Goal: Transaction & Acquisition: Purchase product/service

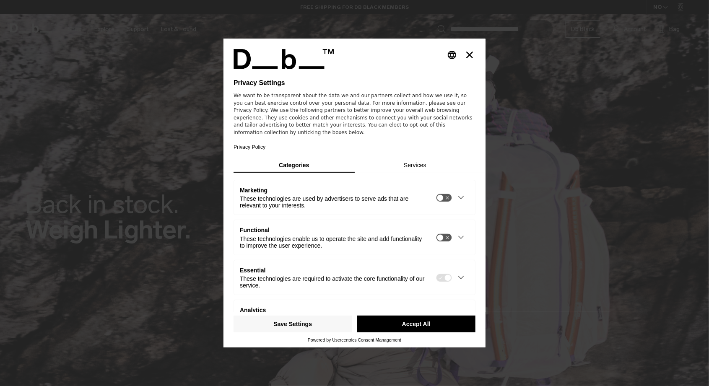
click at [388, 333] on button "Accept All" at bounding box center [416, 324] width 119 height 17
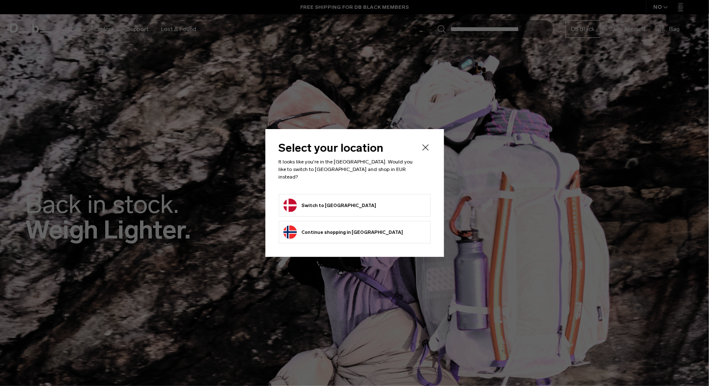
click at [303, 200] on button "Switch to [GEOGRAPHIC_DATA]" at bounding box center [330, 205] width 93 height 13
click at [423, 153] on icon "Close" at bounding box center [426, 148] width 10 height 10
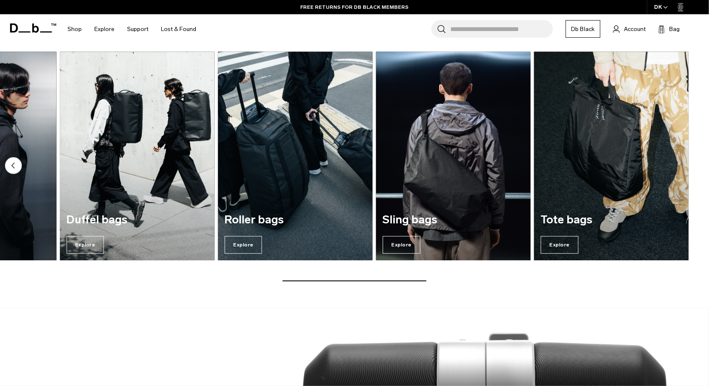
scroll to position [1089, 0]
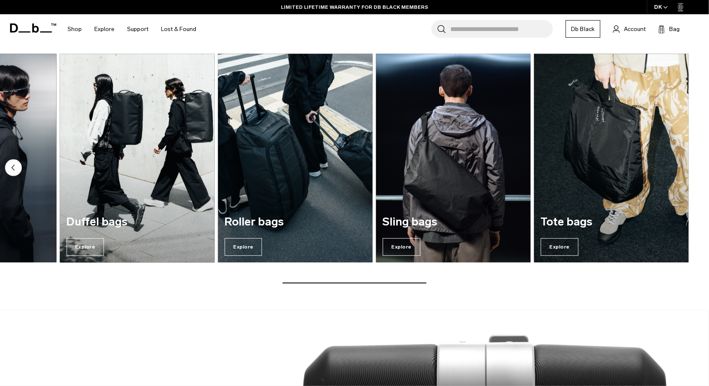
click at [150, 143] on img "4 / 7" at bounding box center [136, 158] width 159 height 215
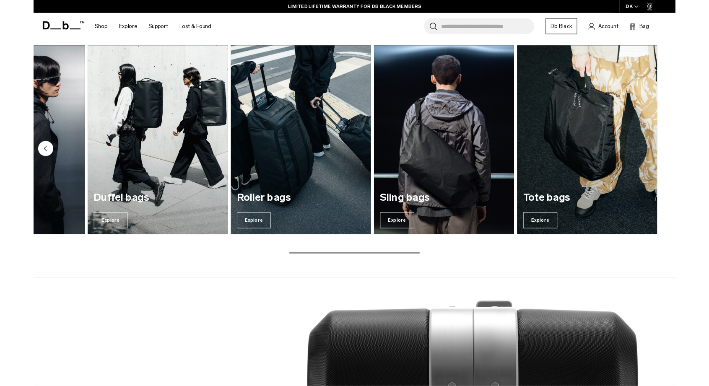
scroll to position [1129, 0]
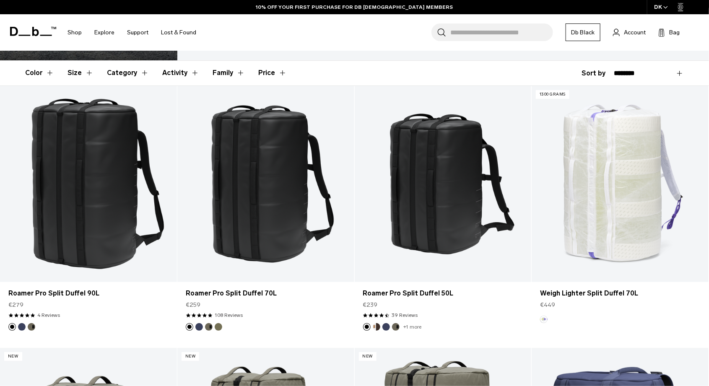
scroll to position [141, 0]
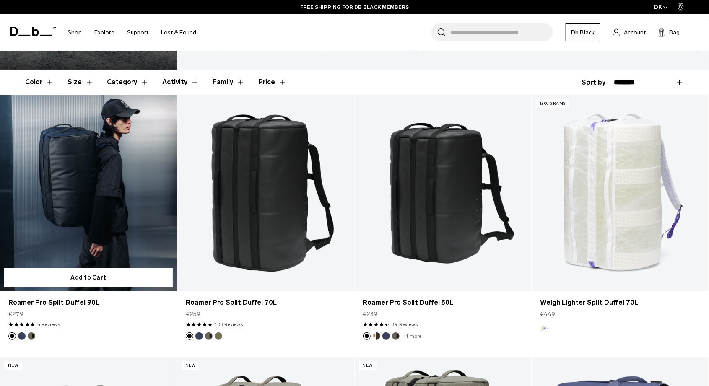
click at [23, 336] on button "Blue Hour" at bounding box center [22, 337] width 8 height 8
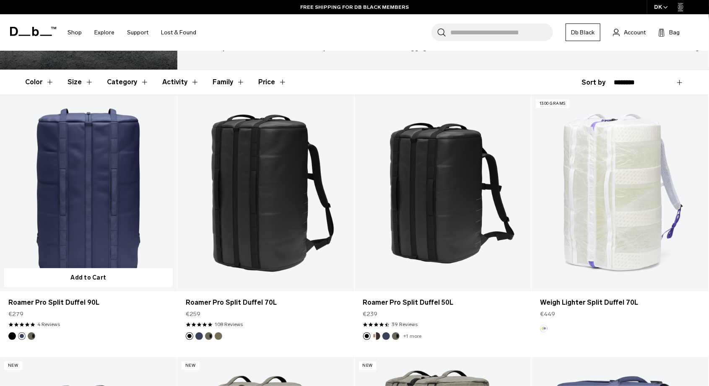
click at [34, 339] on img "Forest Green" at bounding box center [31, 336] width 9 height 9
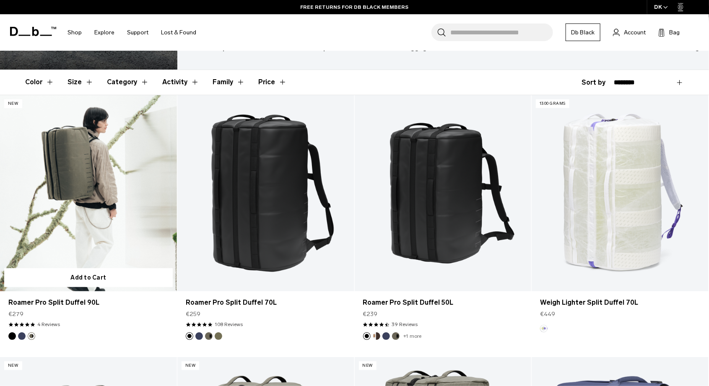
click at [19, 339] on img "Blue Hour" at bounding box center [21, 336] width 9 height 9
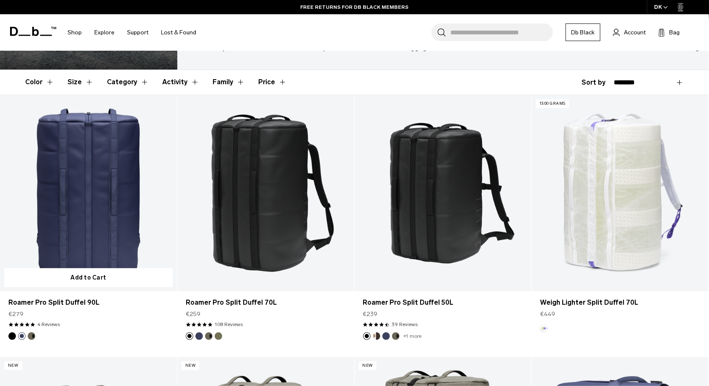
click at [102, 232] on link "Roamer Pro Split Duffel 90L Blue Hour" at bounding box center [88, 193] width 177 height 197
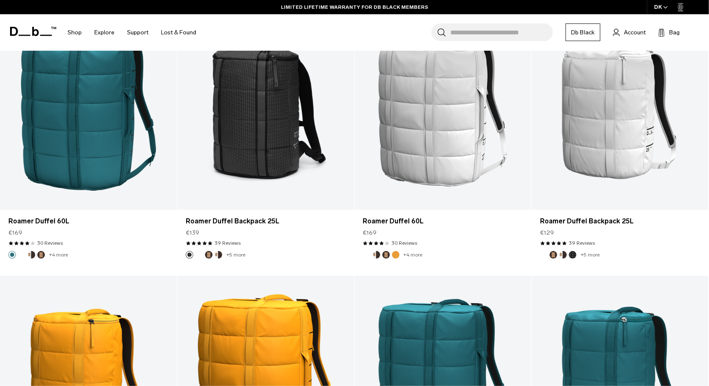
scroll to position [1273, 0]
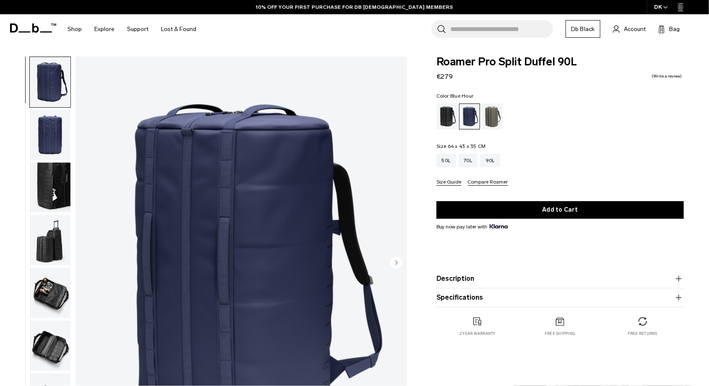
click at [47, 138] on img "button" at bounding box center [50, 135] width 41 height 50
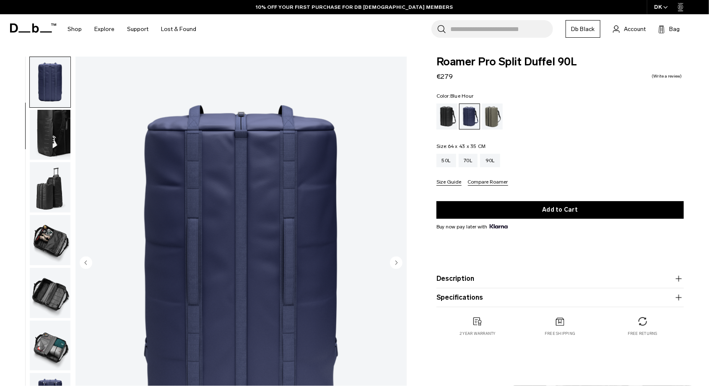
click at [49, 130] on img "button" at bounding box center [50, 135] width 41 height 50
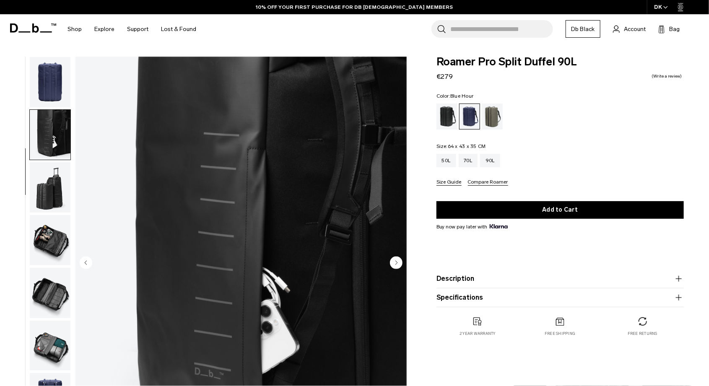
scroll to position [60, 0]
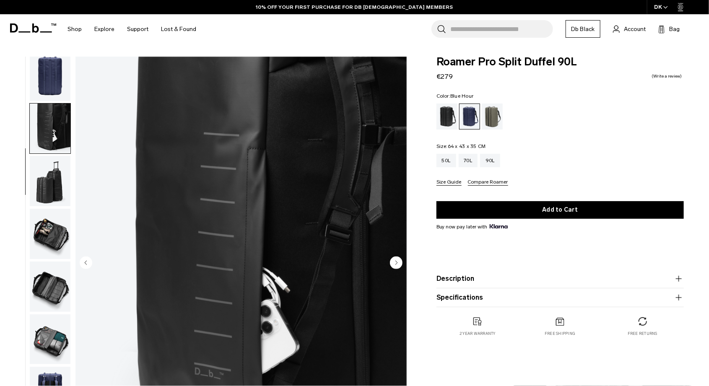
click at [48, 139] on img "button" at bounding box center [50, 129] width 41 height 50
click at [45, 132] on img "button" at bounding box center [50, 129] width 41 height 50
click at [51, 174] on img "button" at bounding box center [50, 181] width 41 height 50
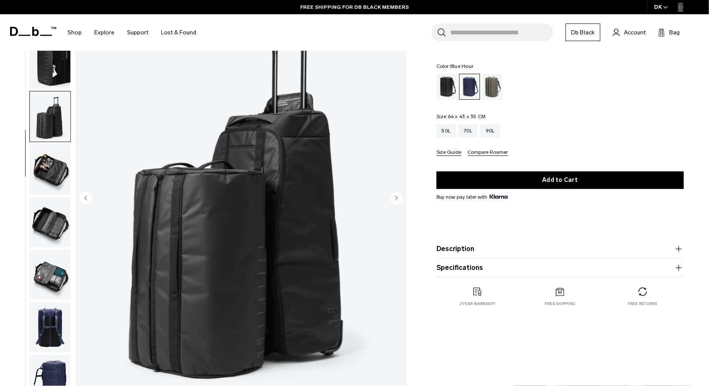
scroll to position [65, 0]
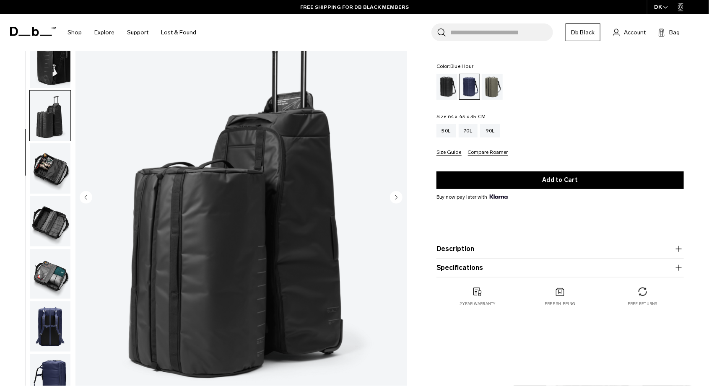
click at [47, 228] on img "button" at bounding box center [50, 221] width 41 height 50
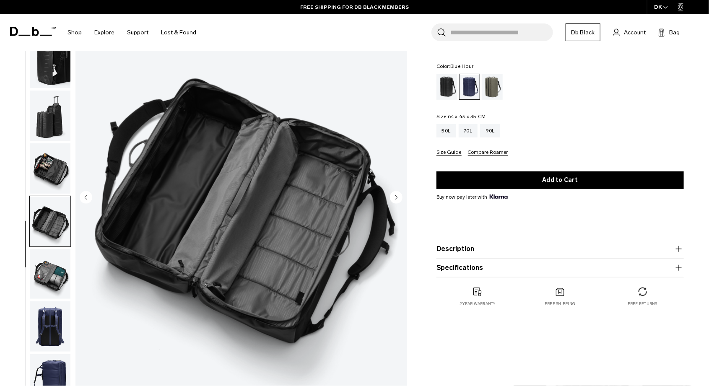
click at [48, 158] on img "button" at bounding box center [50, 168] width 41 height 50
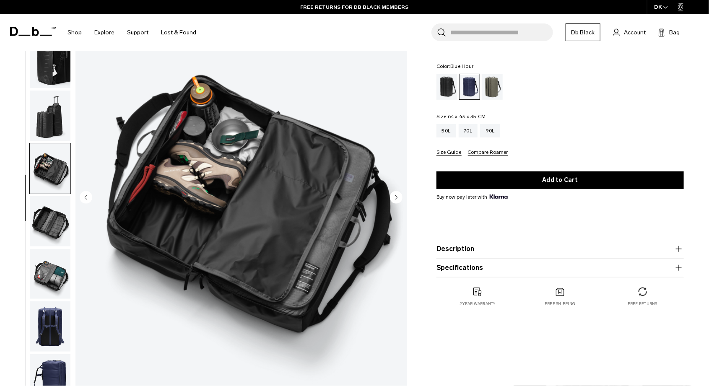
click at [44, 263] on img "button" at bounding box center [50, 274] width 41 height 50
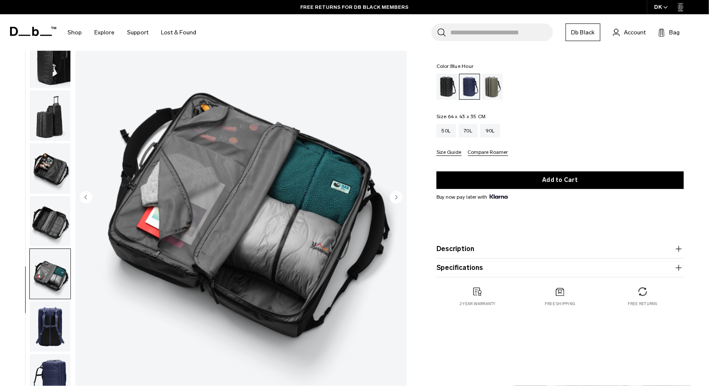
click at [50, 333] on img "button" at bounding box center [50, 327] width 41 height 50
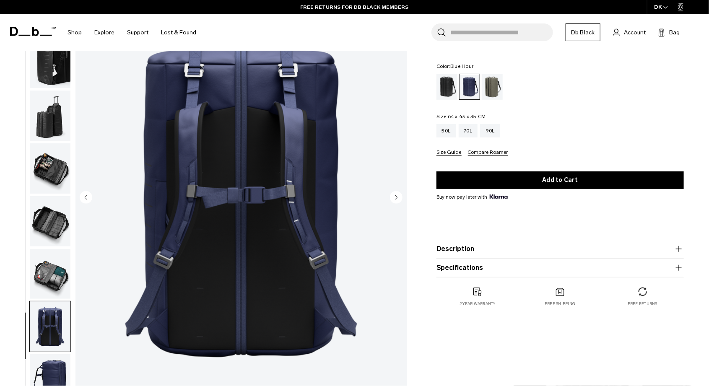
click at [49, 376] on img "button" at bounding box center [50, 380] width 41 height 50
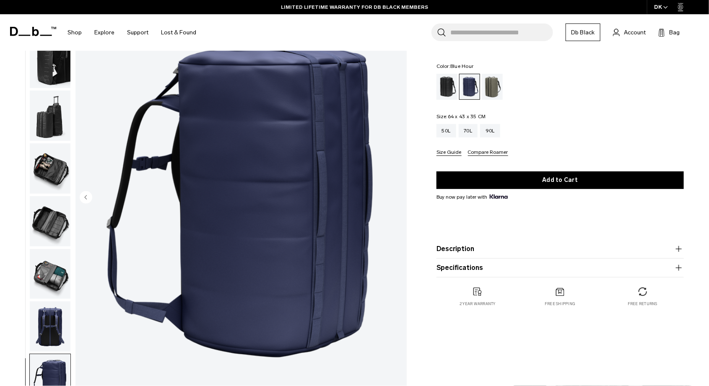
scroll to position [0, 0]
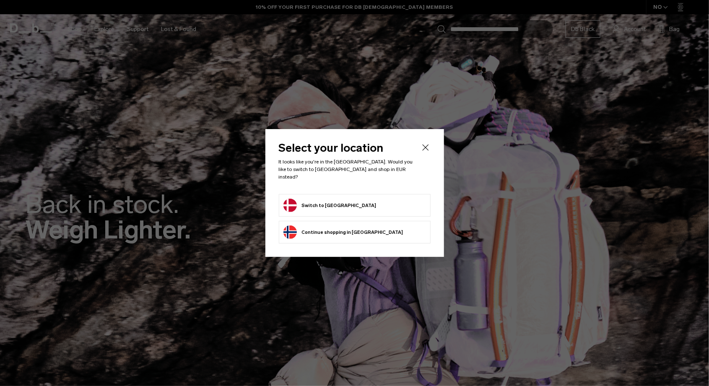
click at [422, 153] on icon "Close" at bounding box center [426, 148] width 10 height 10
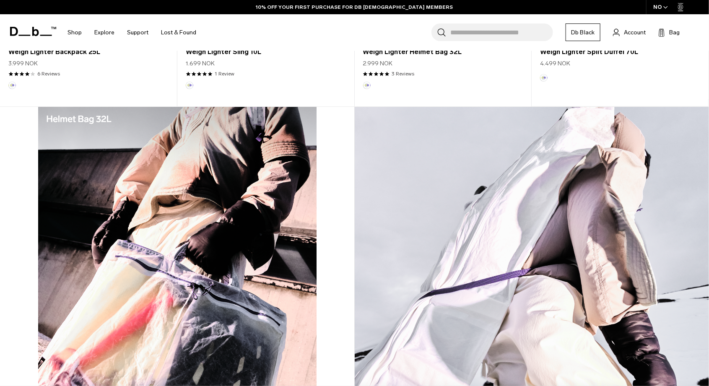
scroll to position [635, 0]
